Goal: Task Accomplishment & Management: Manage account settings

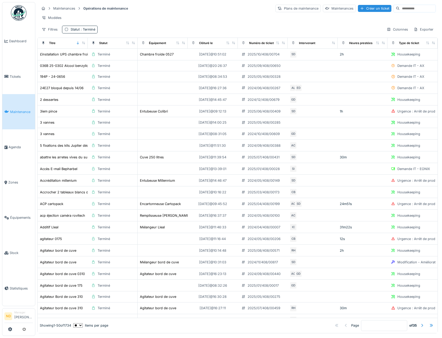
scroll to position [321, 0]
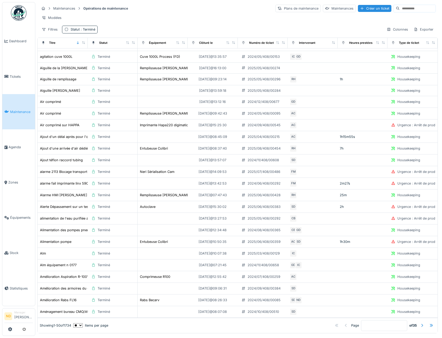
click at [25, 14] on img at bounding box center [19, 13] width 16 height 16
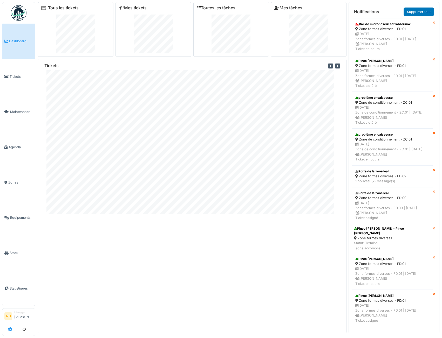
click at [8, 329] on icon at bounding box center [10, 329] width 4 height 4
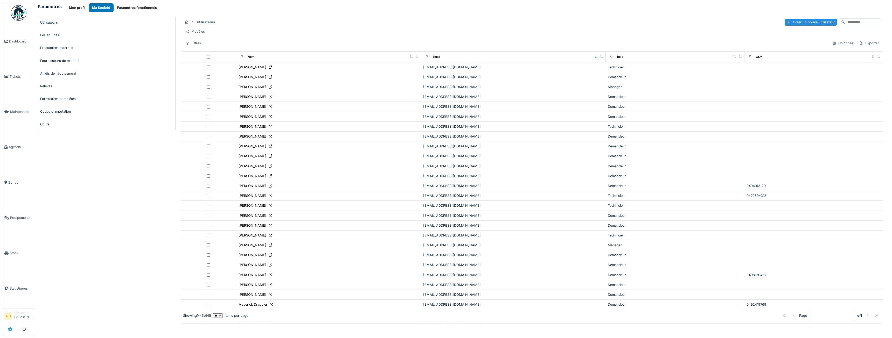
click at [11, 330] on icon at bounding box center [10, 329] width 4 height 4
click at [129, 5] on button "Paramètres fonctionnels" at bounding box center [137, 7] width 47 height 9
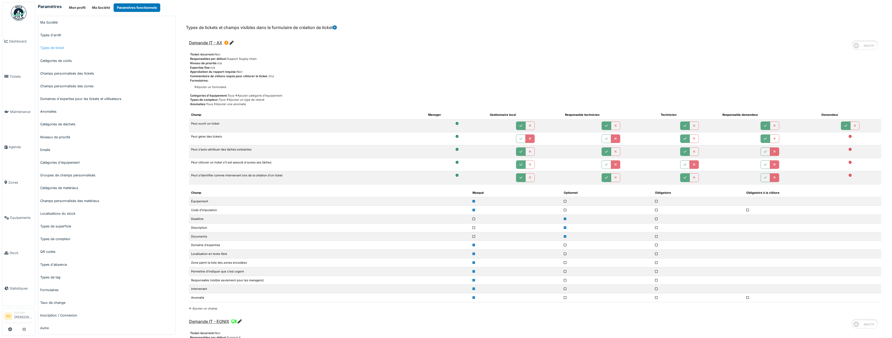
click at [59, 48] on link "Types de ticket" at bounding box center [106, 47] width 137 height 13
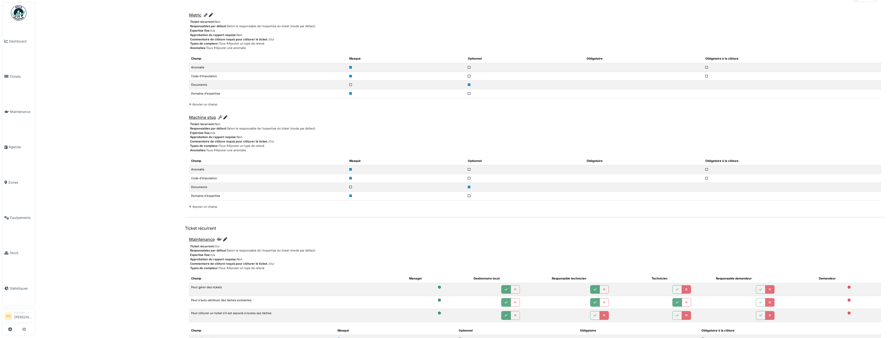
scroll to position [1506, 0]
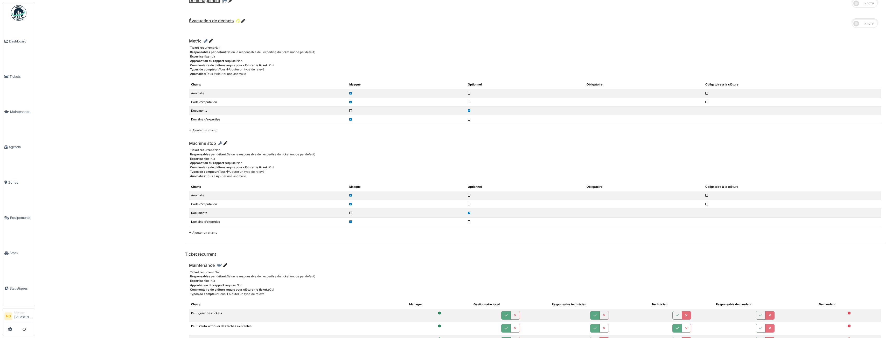
click at [200, 233] on link "Ajouter un champ" at bounding box center [203, 233] width 28 height 4
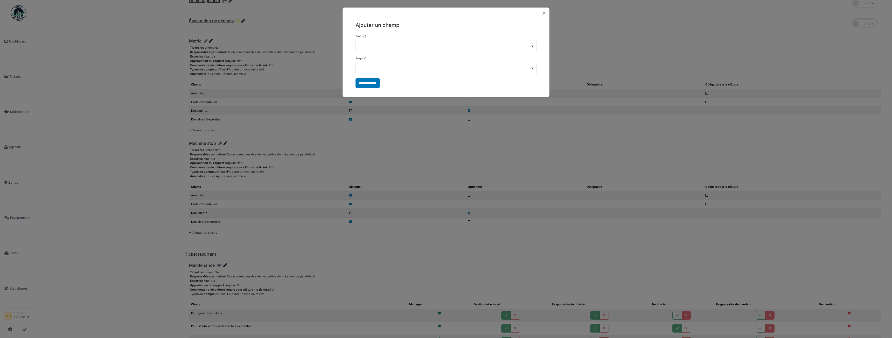
click at [527, 47] on div "Remove item" at bounding box center [445, 46] width 181 height 11
click at [529, 65] on div "Remove item" at bounding box center [445, 68] width 181 height 11
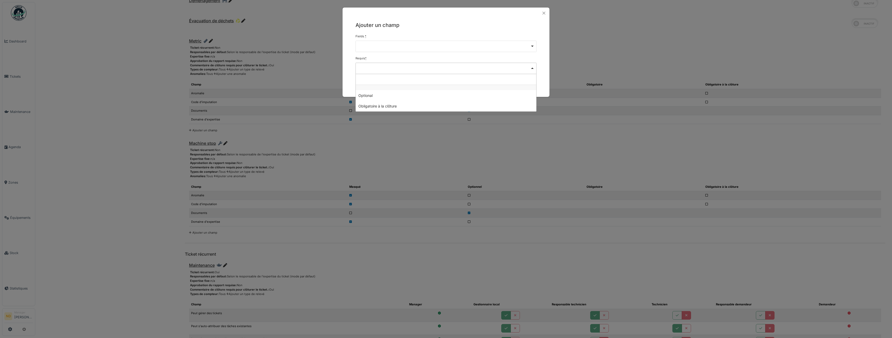
click at [529, 65] on div "Remove item" at bounding box center [445, 68] width 181 height 11
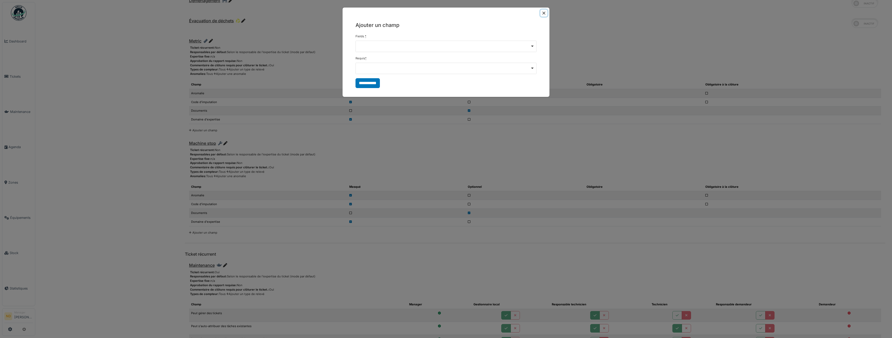
click at [541, 13] on button "Close" at bounding box center [543, 13] width 7 height 7
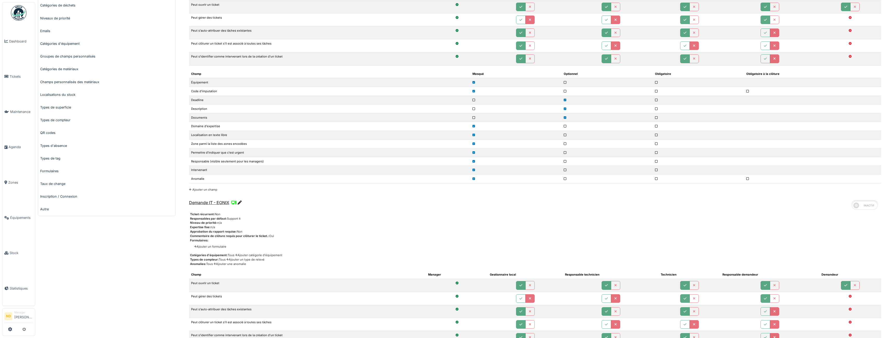
scroll to position [0, 0]
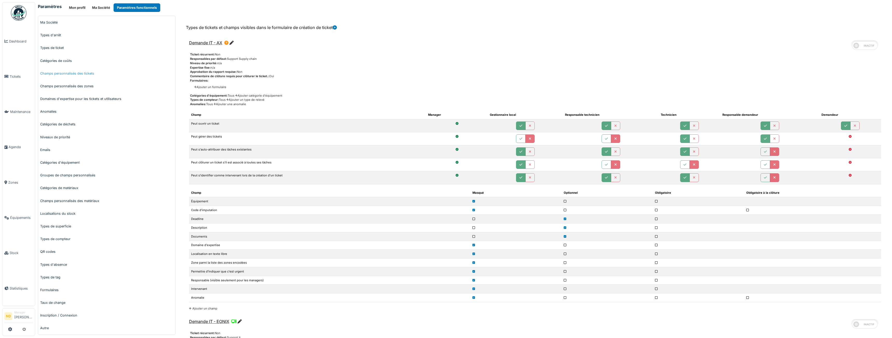
click at [77, 76] on link "Champs personnalisés des tickets" at bounding box center [106, 73] width 137 height 13
